Goal: Task Accomplishment & Management: Manage account settings

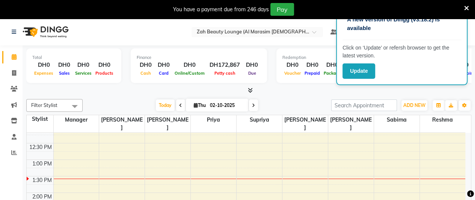
scroll to position [221, 0]
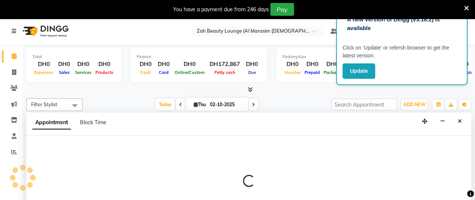
scroll to position [19, 0]
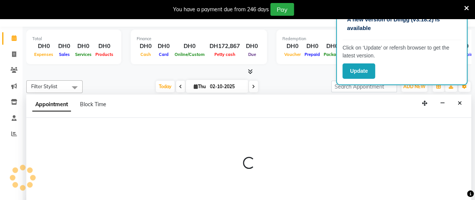
select select "38549"
select select "750"
select select "tentative"
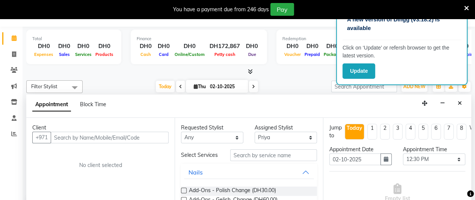
click at [134, 132] on input "text" at bounding box center [110, 138] width 118 height 12
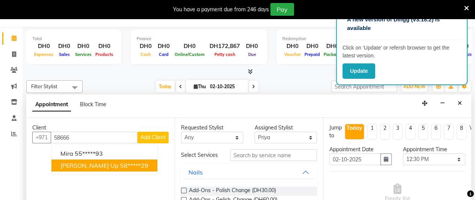
click at [82, 162] on span "[PERSON_NAME] Up" at bounding box center [89, 166] width 58 height 8
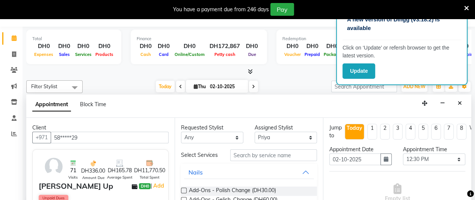
type input "58*****29"
click at [260, 150] on input "text" at bounding box center [273, 156] width 87 height 12
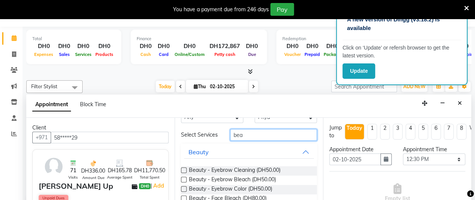
scroll to position [38, 0]
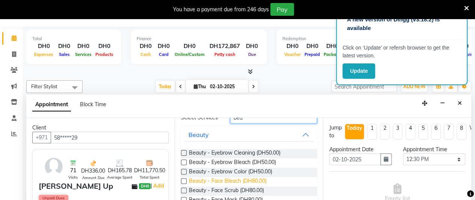
type input "bea"
click at [254, 177] on span "Beauty - Face Bleach (DH80.00)" at bounding box center [228, 181] width 78 height 9
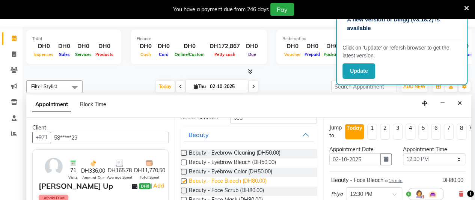
checkbox input "false"
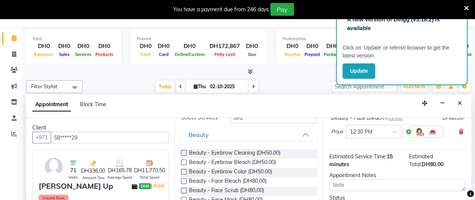
scroll to position [112, 0]
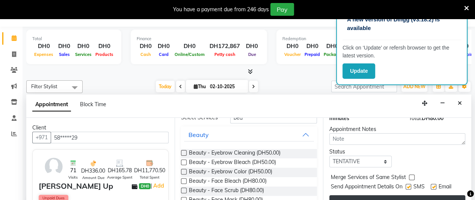
click at [376, 195] on button "Book" at bounding box center [398, 202] width 136 height 14
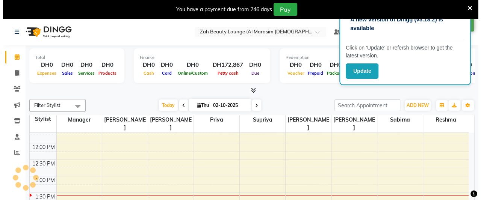
scroll to position [0, 0]
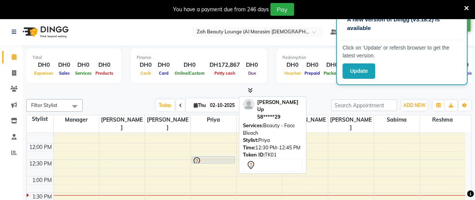
click at [210, 157] on div at bounding box center [213, 161] width 42 height 9
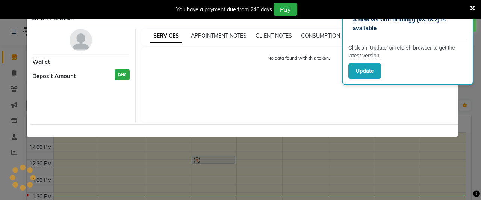
select select "7"
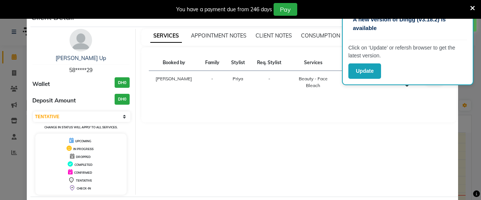
click at [249, 168] on ngb-modal-backdrop at bounding box center [240, 100] width 481 height 200
click at [258, 163] on ngb-modal-backdrop at bounding box center [240, 100] width 481 height 200
click at [262, 157] on ngb-modal-backdrop at bounding box center [240, 100] width 481 height 200
click at [361, 70] on button "Update" at bounding box center [364, 70] width 33 height 15
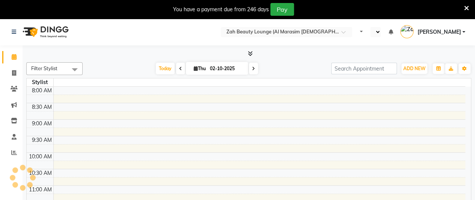
scroll to position [33, 0]
select select "en"
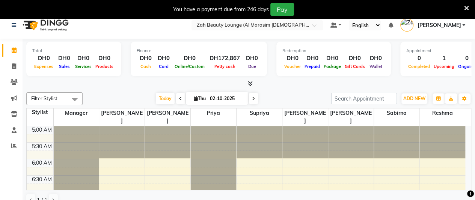
scroll to position [0, 0]
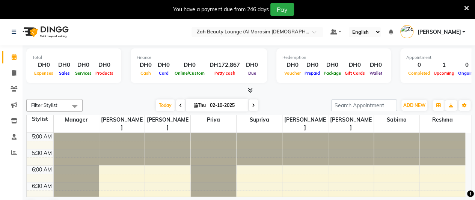
click at [139, 33] on nav "Select Location × Zah Beauty Lounge (Al Marasim Ladies Salon), Dubai Default Pa…" at bounding box center [237, 31] width 475 height 27
click at [177, 104] on span at bounding box center [180, 106] width 9 height 12
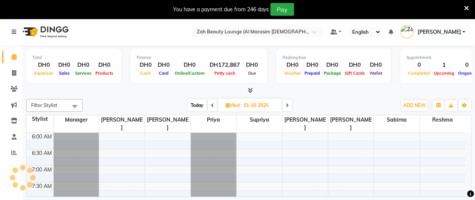
scroll to position [261, 0]
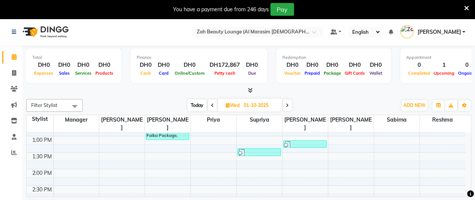
click at [287, 103] on icon at bounding box center [287, 105] width 3 height 5
type input "02-10-2025"
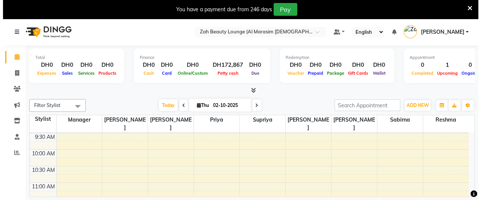
scroll to position [224, 0]
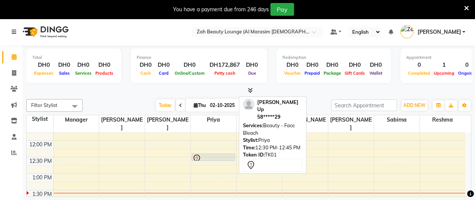
click at [217, 154] on div at bounding box center [213, 158] width 42 height 9
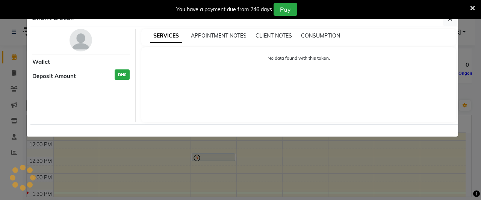
select select "7"
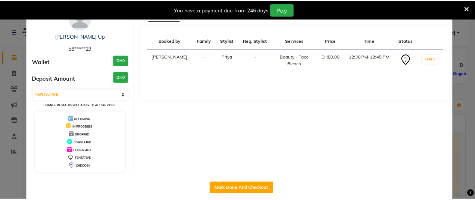
scroll to position [33, 0]
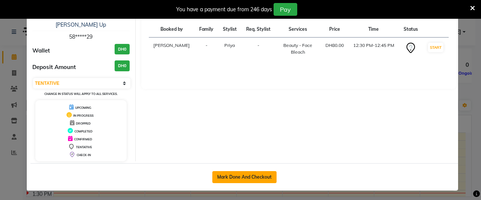
click at [247, 178] on button "Mark Done And Checkout" at bounding box center [244, 177] width 64 height 12
select select "service"
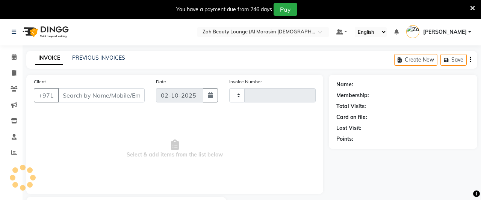
type input "1376"
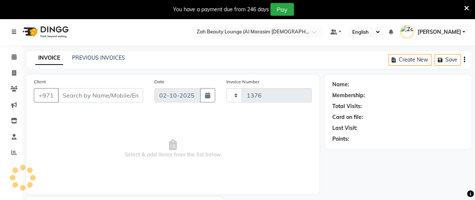
select select "5617"
type input "58*****29"
select select "38549"
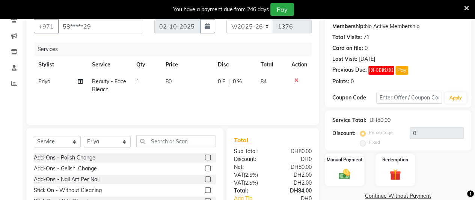
scroll to position [75, 0]
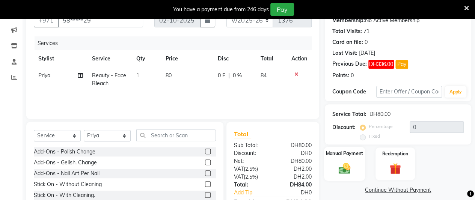
click at [347, 169] on img at bounding box center [344, 169] width 19 height 14
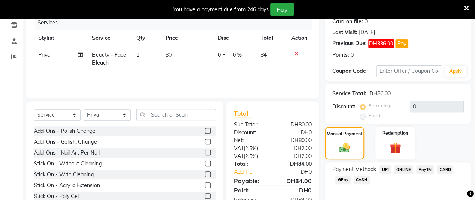
scroll to position [130, 0]
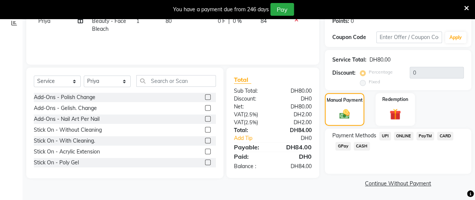
click at [364, 148] on span "CASH" at bounding box center [362, 146] width 16 height 9
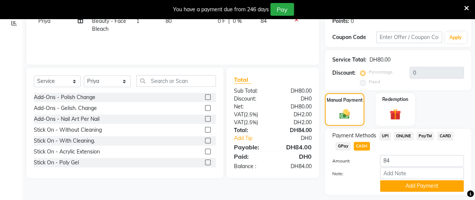
click at [364, 142] on span "CASH" at bounding box center [362, 146] width 16 height 9
click at [422, 187] on button "Add Payment" at bounding box center [422, 186] width 84 height 12
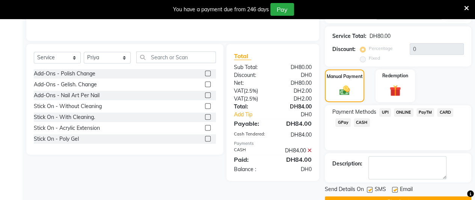
scroll to position [171, 0]
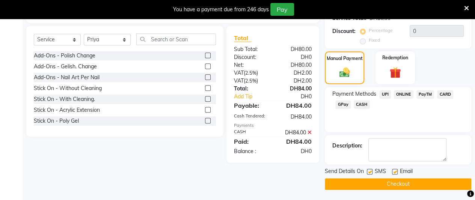
click at [431, 182] on button "Checkout" at bounding box center [398, 184] width 147 height 12
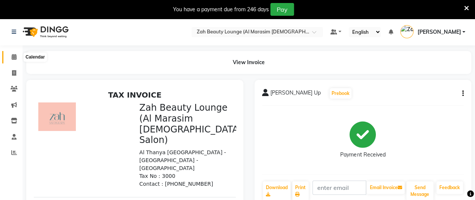
click at [14, 57] on icon at bounding box center [14, 57] width 5 height 6
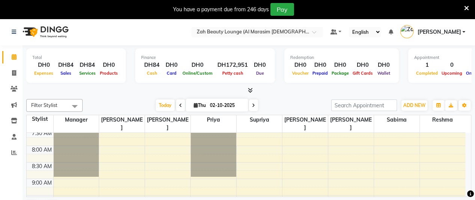
scroll to position [71, 0]
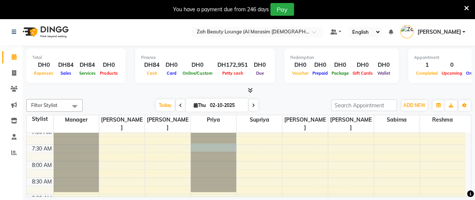
click at [224, 62] on div at bounding box center [213, 62] width 45 height 0
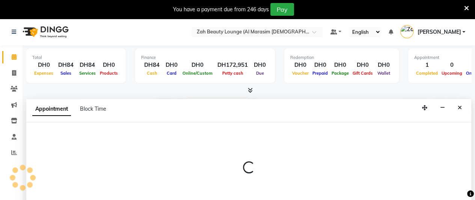
scroll to position [19, 0]
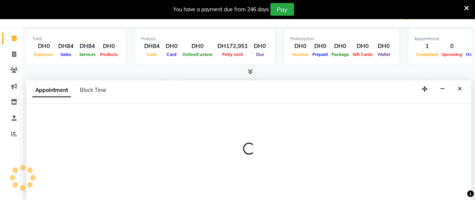
select select "38549"
select select "450"
select select "tentative"
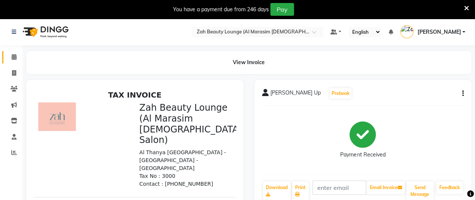
click at [15, 53] on link "Calendar" at bounding box center [11, 57] width 18 height 12
